Goal: Find specific page/section: Find specific page/section

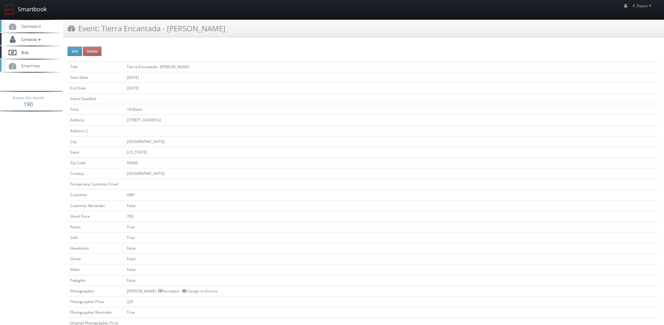
click at [21, 11] on link "Smartbook" at bounding box center [25, 9] width 51 height 19
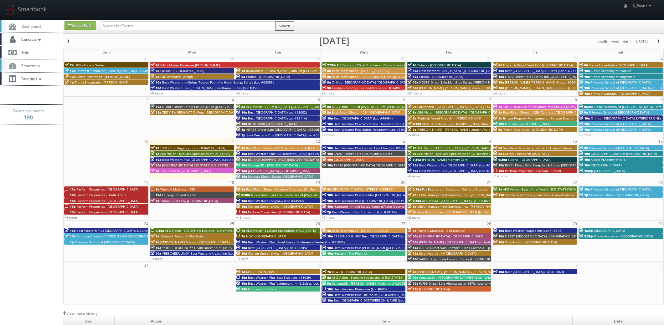
click at [119, 26] on input "text" at bounding box center [188, 26] width 175 height 9
type input "longmont"
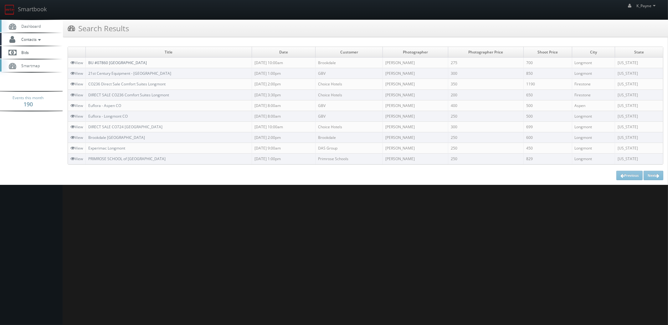
click at [122, 61] on link "BU #07860 [GEOGRAPHIC_DATA]" at bounding box center [117, 62] width 59 height 5
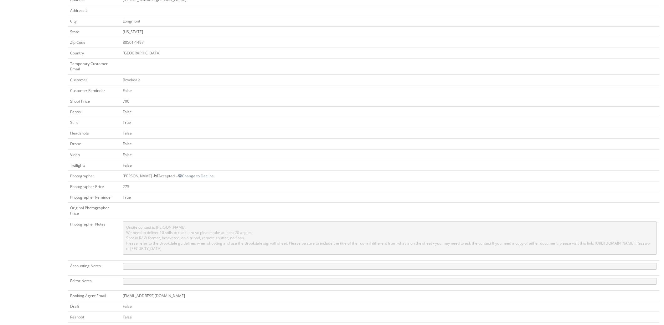
scroll to position [125, 0]
